Goal: Task Accomplishment & Management: Use online tool/utility

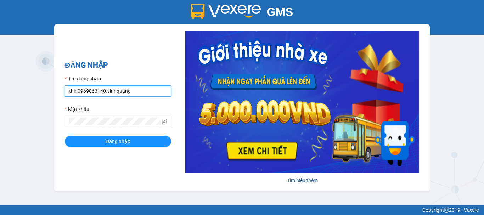
click at [139, 96] on input "thin0969863140.vinhquang" at bounding box center [118, 90] width 106 height 11
type input "hau0388526456.vinhquang"
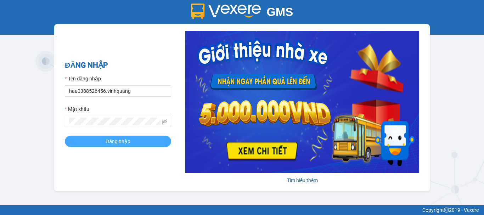
click at [114, 143] on span "Đăng nhập" at bounding box center [117, 141] width 25 height 8
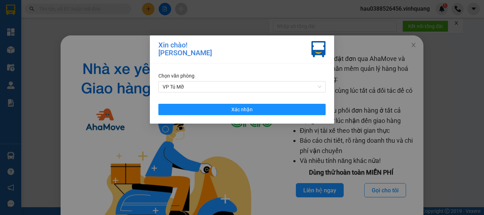
click at [199, 88] on div "[PERSON_NAME]! Hà [PERSON_NAME] [PERSON_NAME] VP Tú Mỡ Xác [PERSON_NAME]" at bounding box center [242, 107] width 484 height 215
click at [201, 81] on div "[PERSON_NAME]! Hà [PERSON_NAME] [PERSON_NAME] VP Tú Mỡ Xác [PERSON_NAME]" at bounding box center [242, 107] width 484 height 215
click at [200, 89] on div "[PERSON_NAME]! Hà [PERSON_NAME] [PERSON_NAME] VP Tú Mỡ Xác [PERSON_NAME]" at bounding box center [242, 107] width 484 height 215
drag, startPoint x: 181, startPoint y: 90, endPoint x: 325, endPoint y: 98, distance: 144.3
click at [185, 90] on div "[PERSON_NAME]! Hà [PERSON_NAME] [PERSON_NAME] VP Tú Mỡ Xác [PERSON_NAME]" at bounding box center [242, 107] width 484 height 215
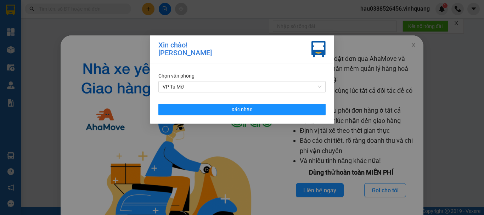
click at [318, 87] on div "[PERSON_NAME]! Hà [PERSON_NAME] [PERSON_NAME] VP Tú Mỡ Xác [PERSON_NAME]" at bounding box center [242, 107] width 484 height 215
click at [317, 87] on div "[PERSON_NAME]! Hà [PERSON_NAME] [PERSON_NAME] VP Tú Mỡ Xác [PERSON_NAME]" at bounding box center [242, 107] width 484 height 215
click at [205, 84] on div "[PERSON_NAME]! Hà [PERSON_NAME] [PERSON_NAME] VP Tú Mỡ Xác [PERSON_NAME]" at bounding box center [242, 107] width 484 height 215
click at [319, 87] on div "[PERSON_NAME]! Hà [PERSON_NAME] [PERSON_NAME] VP Tú Mỡ Xác [PERSON_NAME]" at bounding box center [242, 107] width 484 height 215
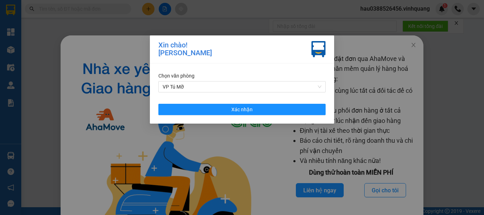
click at [319, 87] on div "[PERSON_NAME]! Hà [PERSON_NAME] [PERSON_NAME] VP Tú Mỡ Xác [PERSON_NAME]" at bounding box center [242, 107] width 484 height 215
click at [406, 45] on div "[PERSON_NAME]! Hà [PERSON_NAME] [PERSON_NAME] VP Tú Mỡ Xác [PERSON_NAME]" at bounding box center [242, 107] width 484 height 215
click at [322, 88] on div "[PERSON_NAME]! Hà [PERSON_NAME] [PERSON_NAME] VP Tú Mỡ Xác [PERSON_NAME]" at bounding box center [242, 107] width 484 height 215
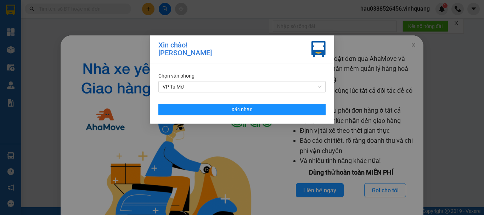
click at [322, 88] on div "[PERSON_NAME]! Hà [PERSON_NAME] [PERSON_NAME] VP Tú Mỡ Xác [PERSON_NAME]" at bounding box center [242, 107] width 484 height 215
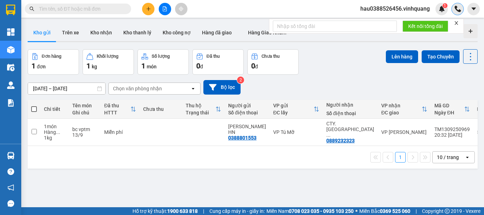
click at [461, 9] on div at bounding box center [457, 9] width 12 height 12
click at [422, 11] on span "hau0388526456.vinhquang" at bounding box center [394, 8] width 81 height 9
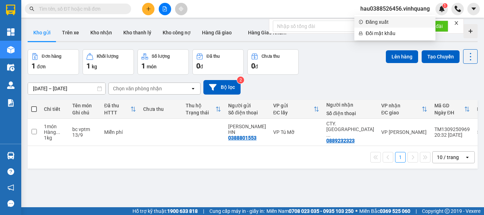
click at [387, 24] on span "Đăng xuất" at bounding box center [397, 22] width 65 height 8
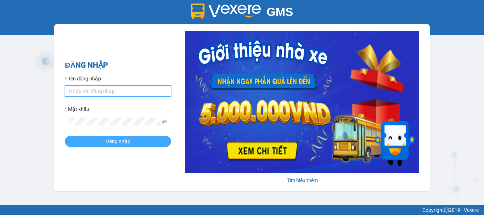
type input "hau0388526456.vinhquang"
click at [134, 141] on button "Đăng nhập" at bounding box center [118, 141] width 106 height 11
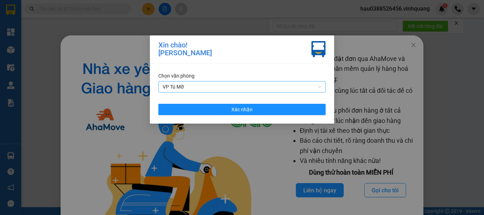
click at [181, 81] on span "VP Tú Mỡ" at bounding box center [241, 86] width 159 height 11
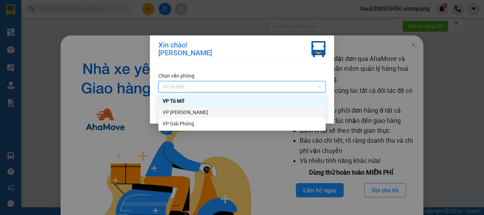
click at [178, 112] on div "VP Linh Đàm" at bounding box center [241, 112] width 159 height 8
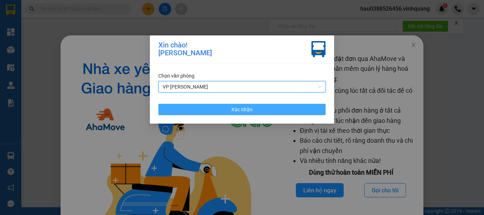
click at [275, 113] on button "Xác nhận" at bounding box center [241, 109] width 167 height 11
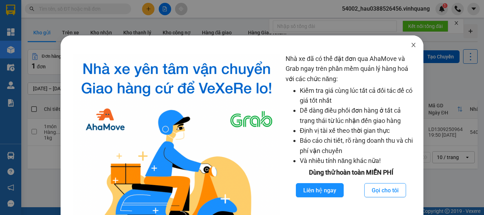
click at [410, 46] on icon "close" at bounding box center [413, 45] width 6 height 6
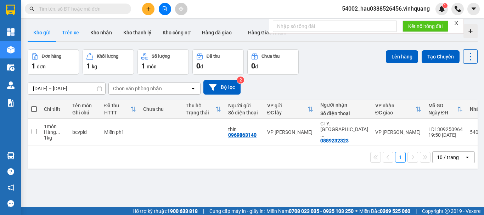
click at [66, 33] on button "Trên xe" at bounding box center [70, 32] width 28 height 17
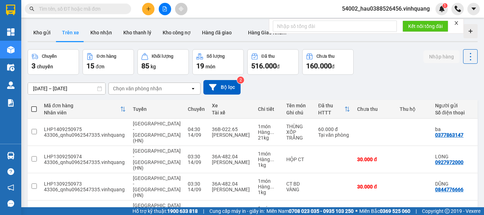
click at [128, 91] on div "Chọn văn phòng nhận" at bounding box center [137, 88] width 49 height 7
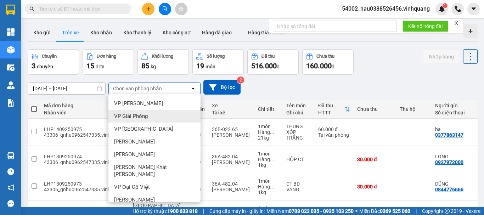
click at [135, 119] on span "VP Giải Phóng" at bounding box center [131, 116] width 34 height 7
